Goal: Complete application form: Complete application form

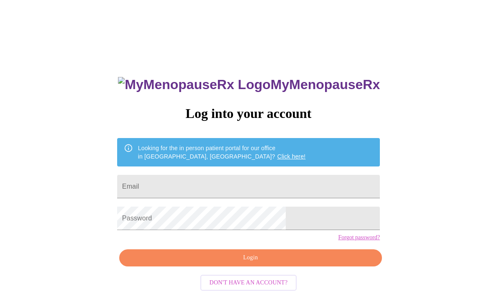
scroll to position [8, 0]
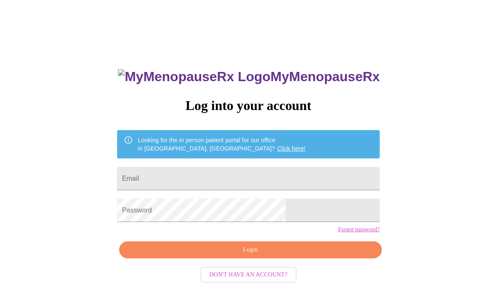
scroll to position [8, 0]
click at [185, 180] on input "Email" at bounding box center [248, 178] width 263 height 23
type input "[PERSON_NAME][EMAIL_ADDRESS][DOMAIN_NAME]"
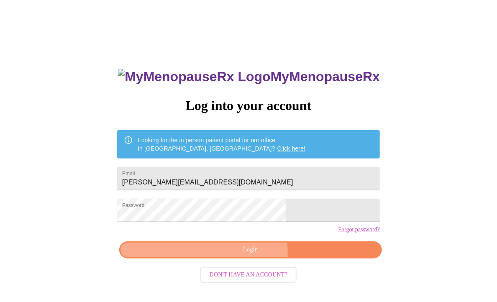
click at [227, 255] on span "Login" at bounding box center [251, 250] width 244 height 10
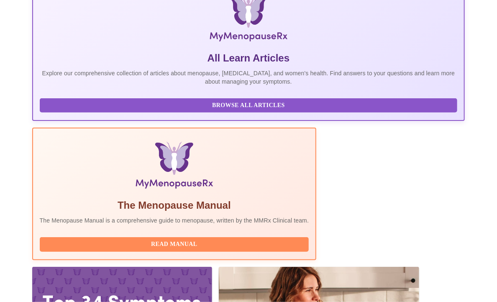
scroll to position [190, 0]
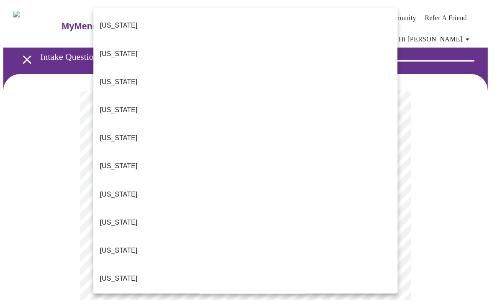
scroll to position [739, 0]
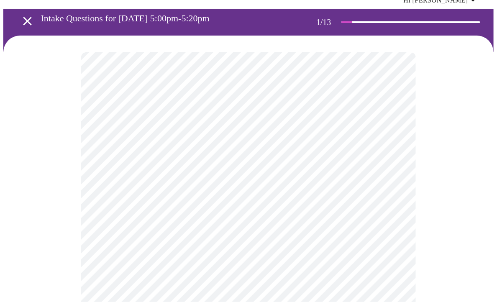
scroll to position [76, 0]
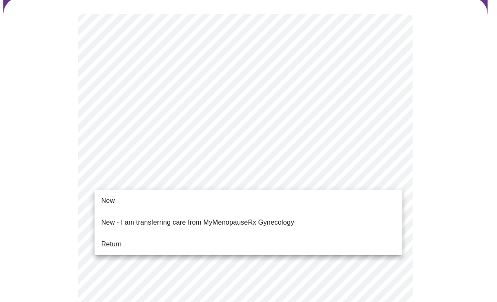
click at [117, 239] on span "Return" at bounding box center [111, 244] width 21 height 10
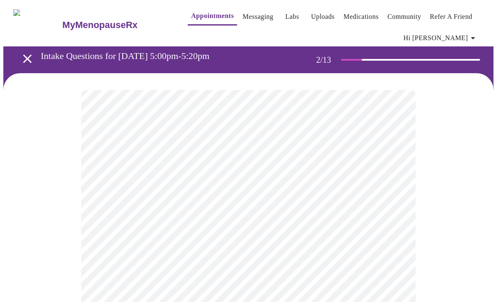
scroll to position [38, 0]
